Goal: Navigation & Orientation: Find specific page/section

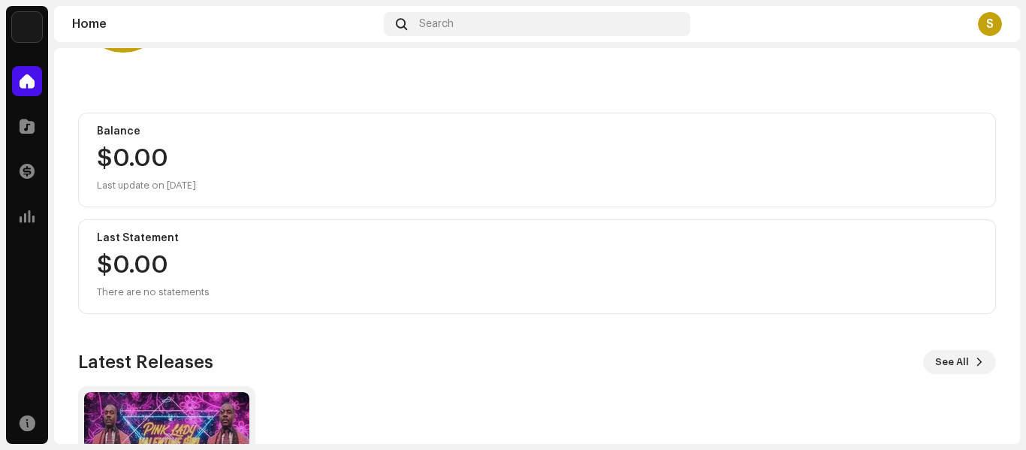
scroll to position [104, 0]
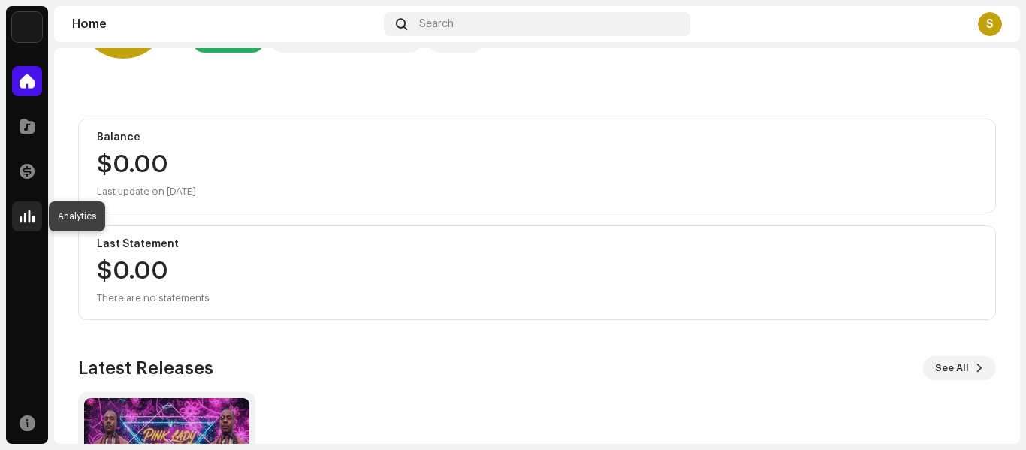
click at [29, 224] on div at bounding box center [27, 216] width 30 height 30
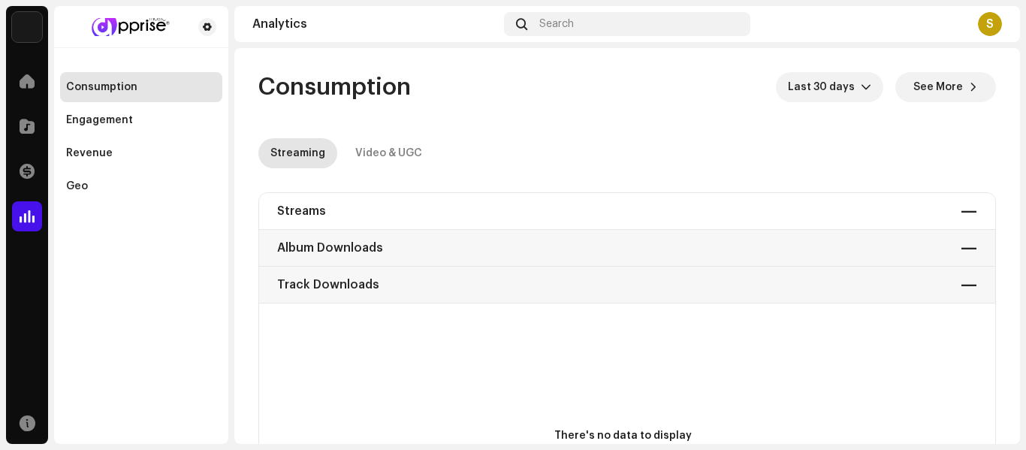
click at [88, 279] on div "Consumption Engagement Revenue Geo" at bounding box center [141, 225] width 174 height 438
click at [24, 123] on span at bounding box center [27, 126] width 15 height 12
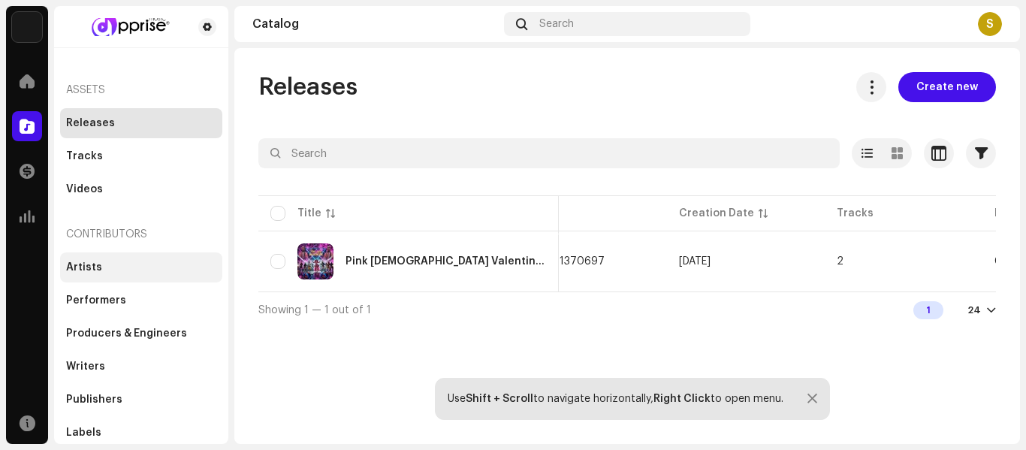
scroll to position [4, 0]
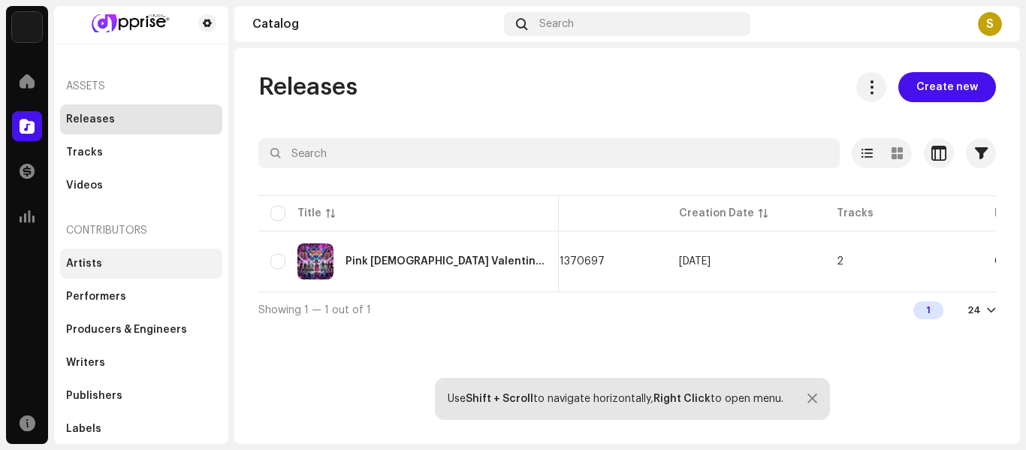
click at [74, 260] on div "Artists" at bounding box center [84, 264] width 36 height 12
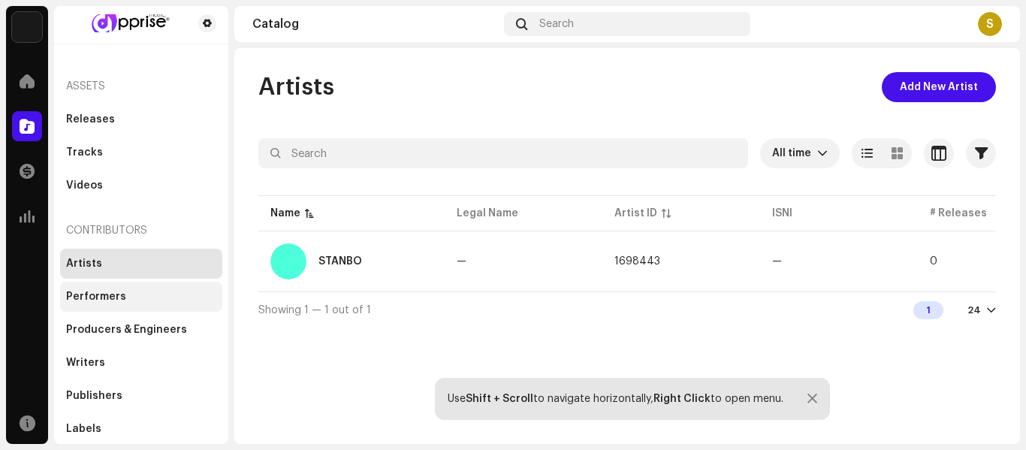
click at [103, 295] on div "Performers" at bounding box center [96, 297] width 60 height 12
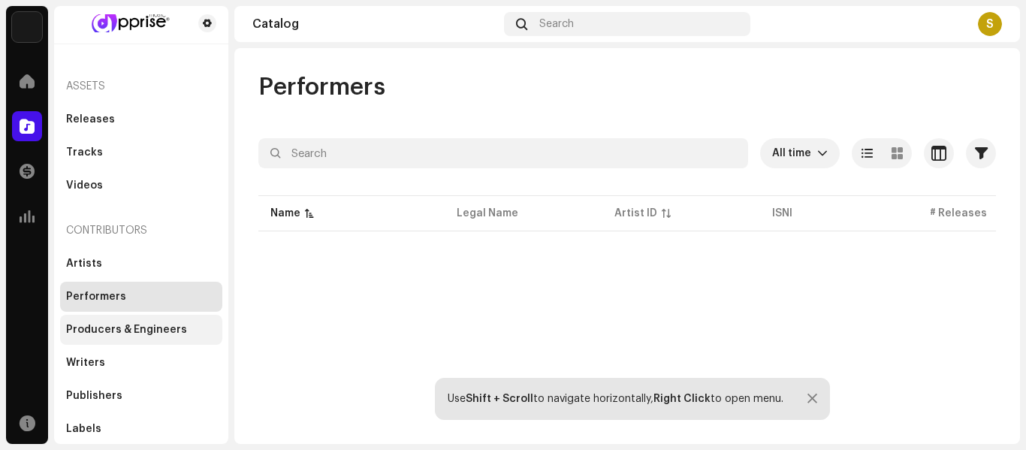
click at [103, 329] on div "Producers & Engineers" at bounding box center [126, 330] width 121 height 12
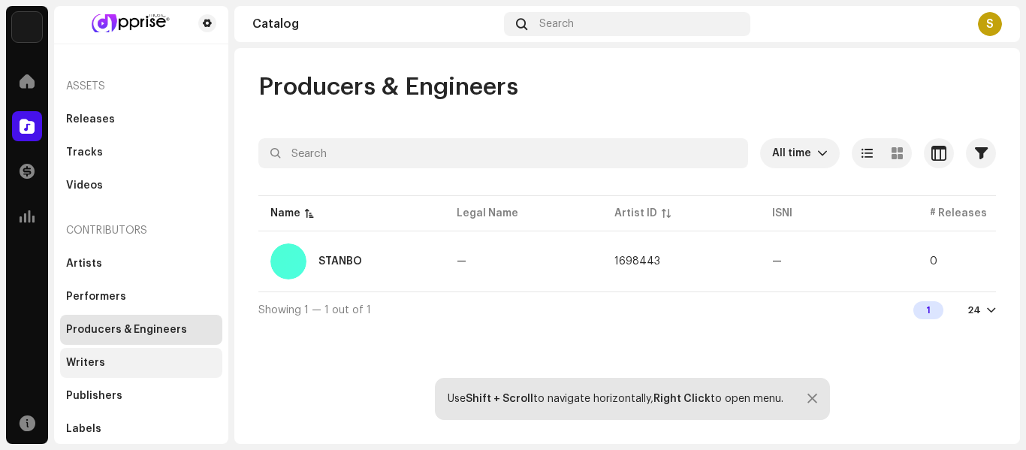
click at [103, 357] on div "Writers" at bounding box center [141, 363] width 150 height 12
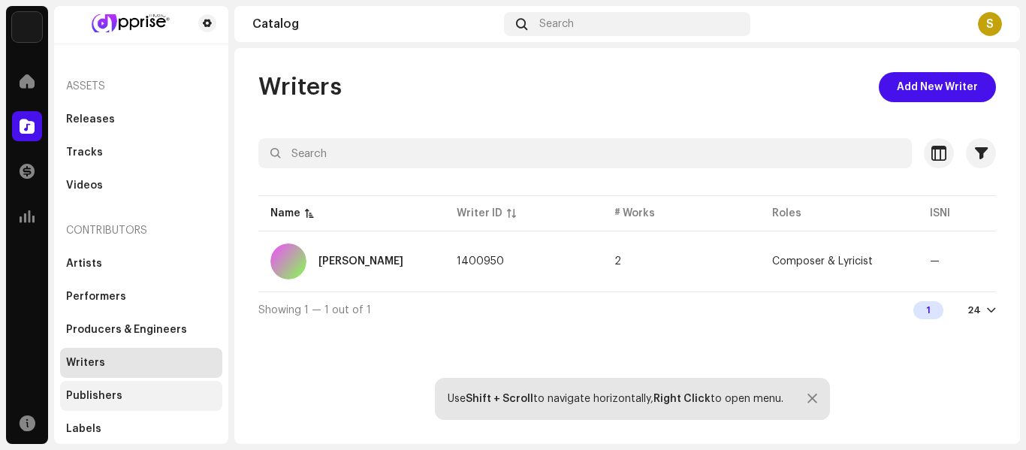
click at [94, 391] on div "Publishers" at bounding box center [94, 396] width 56 height 12
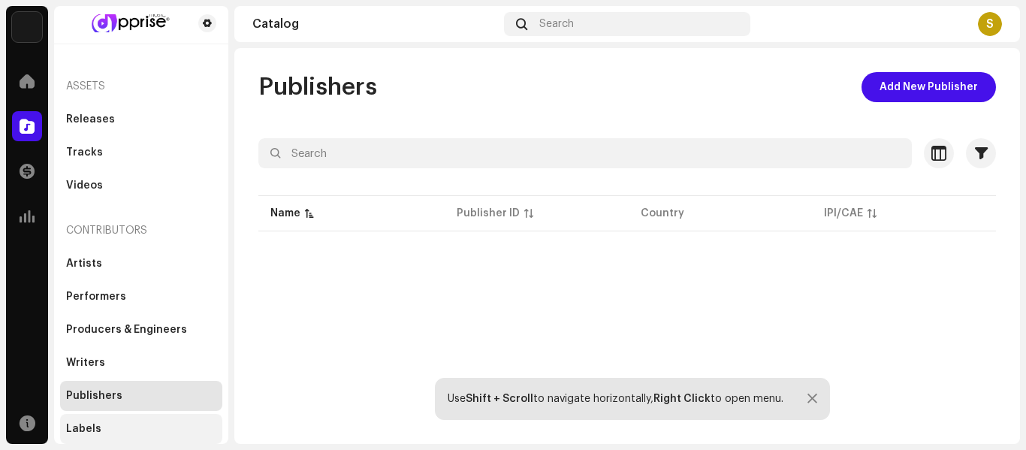
click at [80, 427] on div "Labels" at bounding box center [83, 429] width 35 height 12
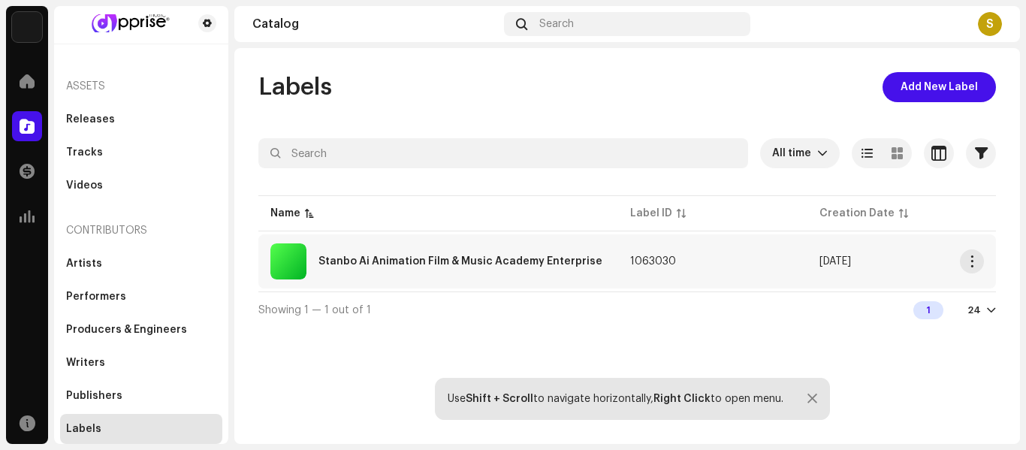
click at [605, 261] on div "Stanbo Ai Animation Film & Music Academy Enterprise" at bounding box center [438, 261] width 336 height 36
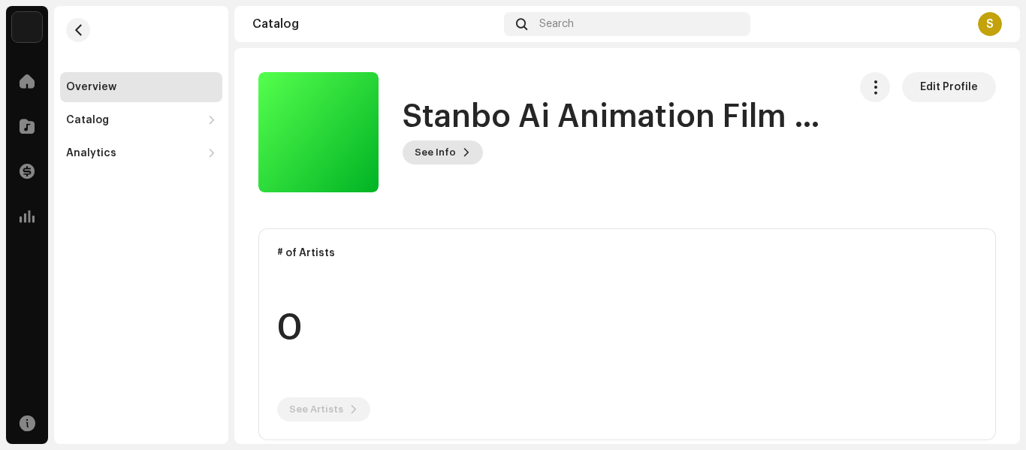
click at [445, 147] on span "See Info" at bounding box center [435, 152] width 41 height 30
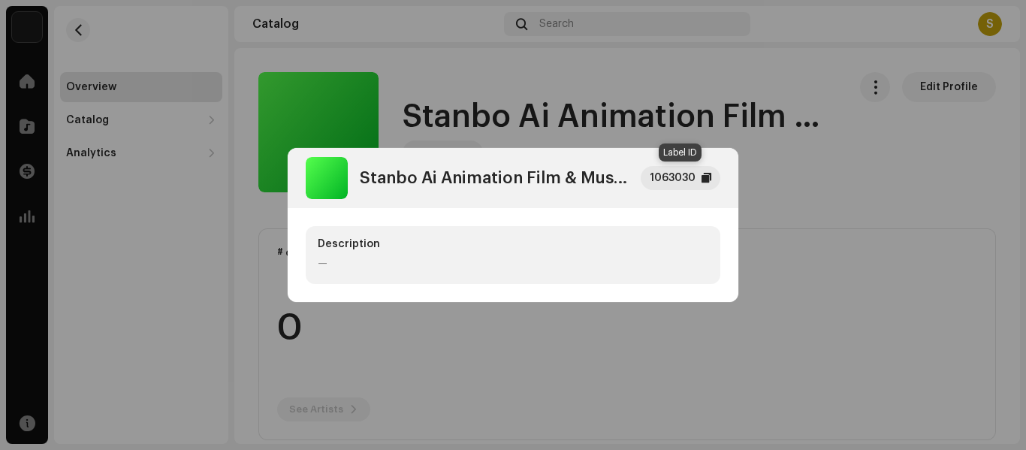
click at [680, 177] on div "1063030" at bounding box center [673, 178] width 46 height 18
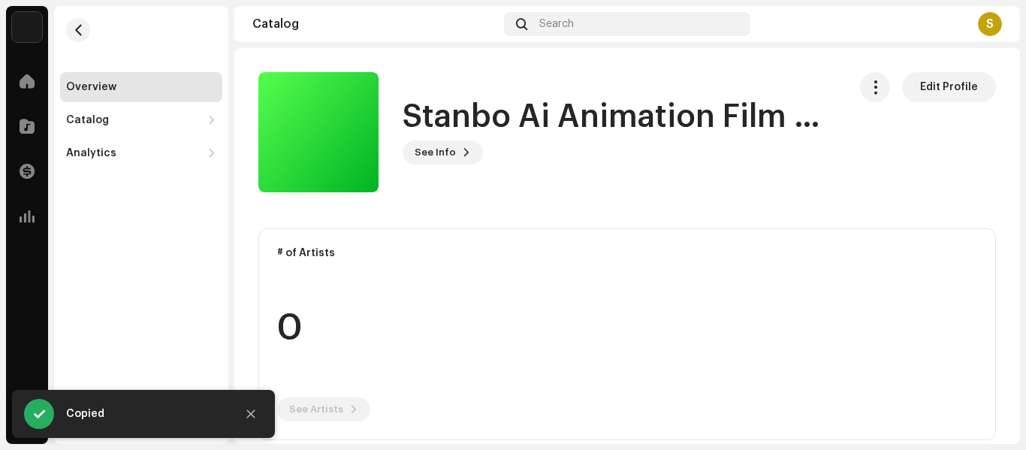
click at [796, 240] on div "Stanbo Ai Animation Film & Music Academy Enterprise 1063030 Description —" at bounding box center [513, 225] width 1026 height 450
click at [590, 298] on re-o-card-data "# of Artists 0 See Artists" at bounding box center [627, 334] width 738 height 212
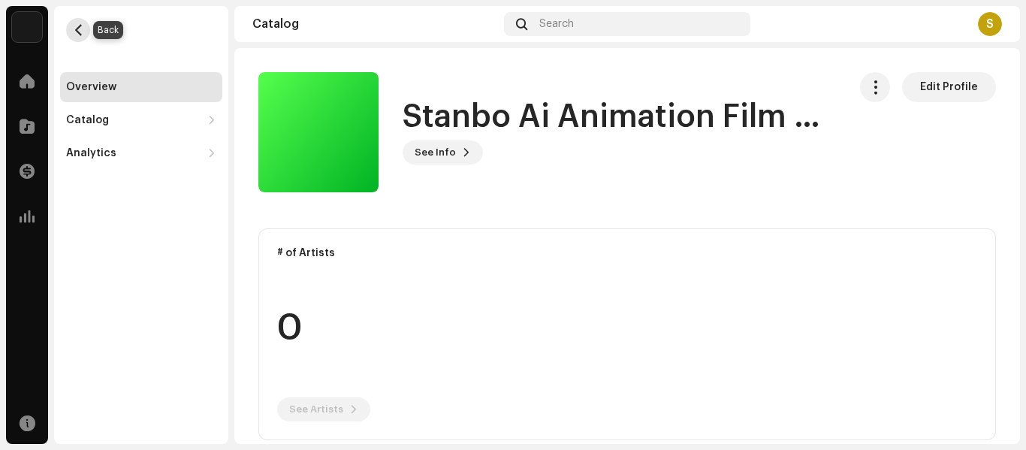
click at [76, 27] on span "button" at bounding box center [78, 30] width 11 height 12
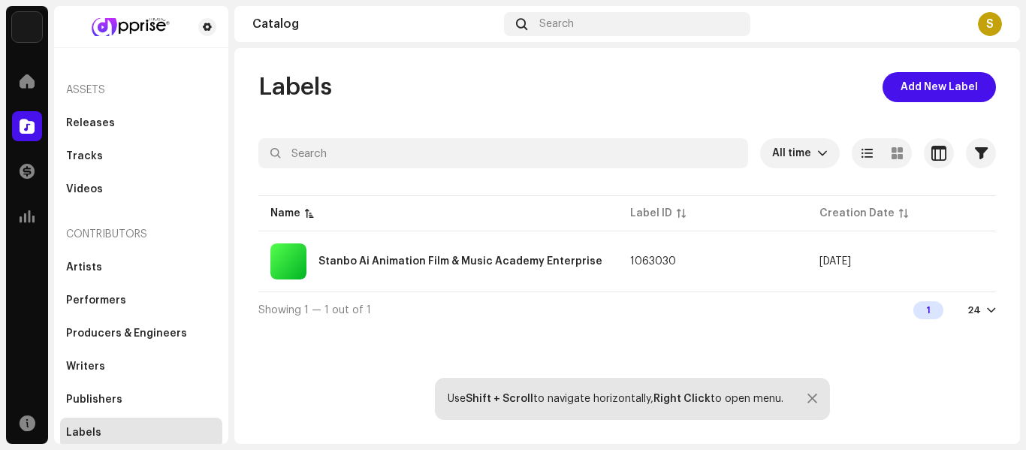
click at [478, 293] on div "Showing 1 — 1 out of 1 1 24" at bounding box center [627, 309] width 738 height 36
click at [969, 262] on span "button" at bounding box center [972, 261] width 11 height 12
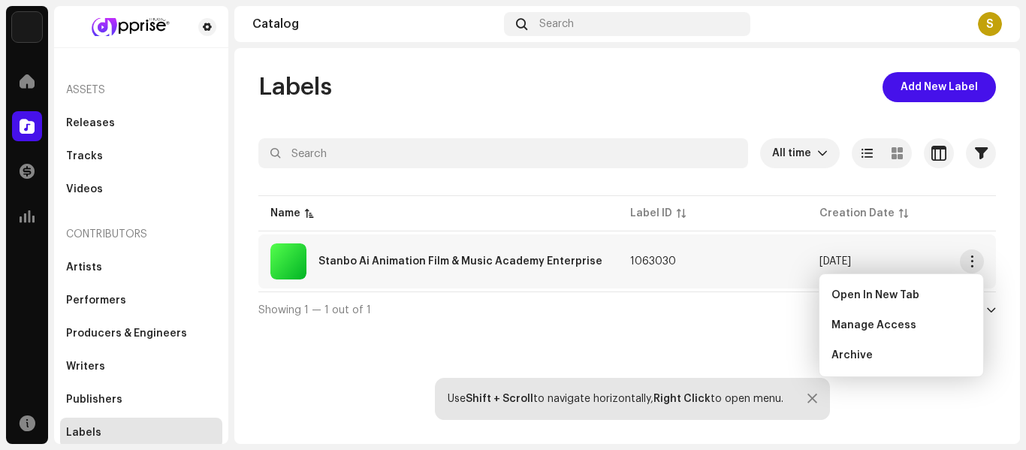
click at [717, 348] on div "Labels Add New Label All time Selected 0 Select all Options Filters Archive sta…" at bounding box center [627, 246] width 786 height 396
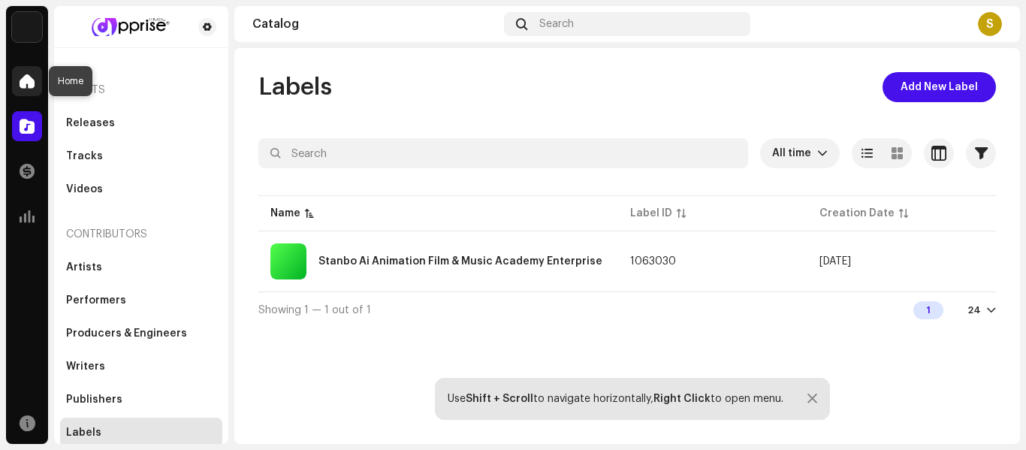
click at [31, 86] on span at bounding box center [27, 81] width 15 height 12
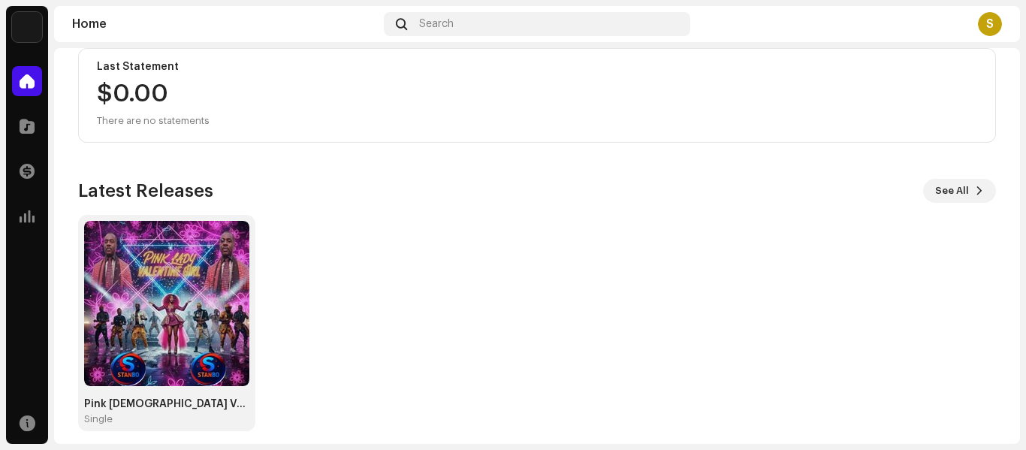
scroll to position [292, 0]
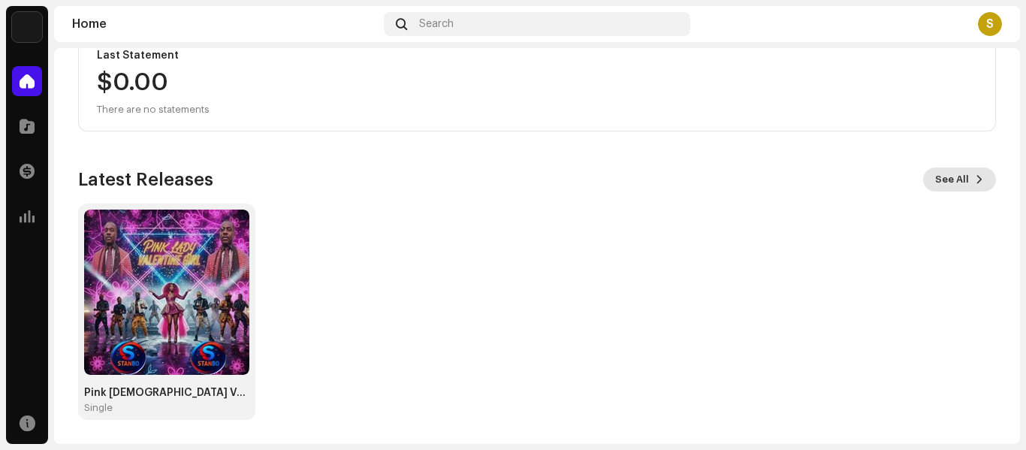
click at [954, 178] on span "See All" at bounding box center [952, 180] width 34 height 30
